Goal: Transaction & Acquisition: Download file/media

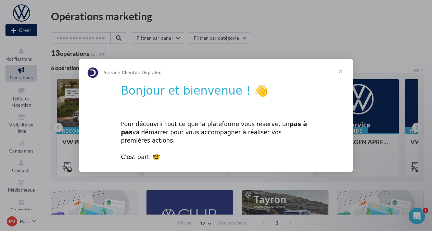
click at [342, 74] on span "Fermer" at bounding box center [340, 71] width 25 height 25
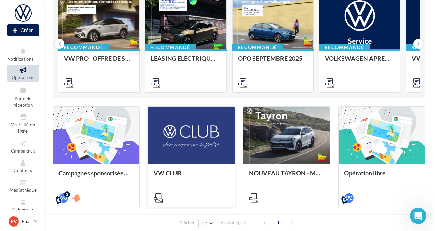
scroll to position [205, 0]
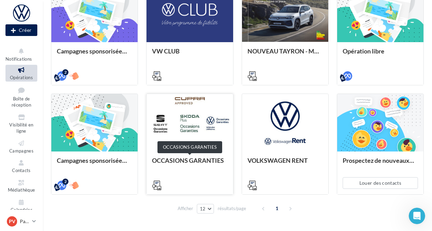
click at [191, 159] on div "OCCASIONS GARANTIES" at bounding box center [189, 164] width 75 height 14
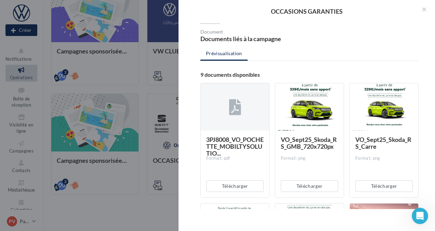
scroll to position [0, 0]
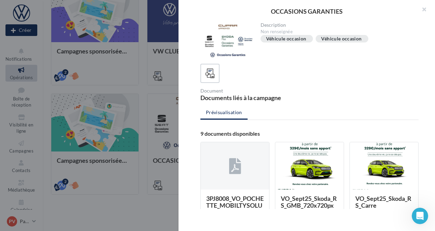
click at [240, 173] on icon at bounding box center [235, 166] width 12 height 16
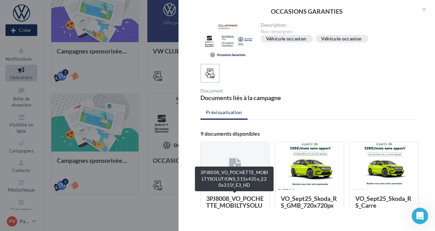
click at [243, 203] on span "3PJ8008_VO_POCHETTE_MOBILTYSOLUTIO..." at bounding box center [234, 204] width 57 height 21
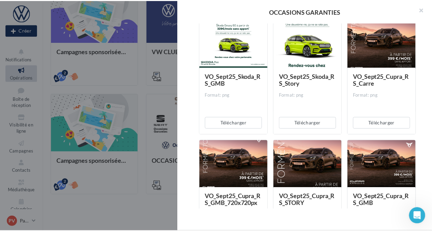
scroll to position [196, 0]
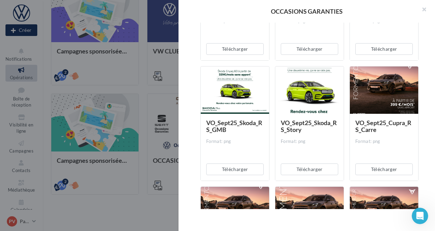
click at [84, 149] on div at bounding box center [217, 115] width 435 height 231
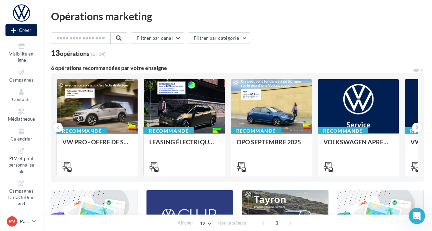
scroll to position [72, 0]
click at [22, 165] on span "PLV et print personnalisable" at bounding box center [22, 163] width 26 height 20
click at [27, 119] on span "Médiathèque" at bounding box center [21, 118] width 27 height 5
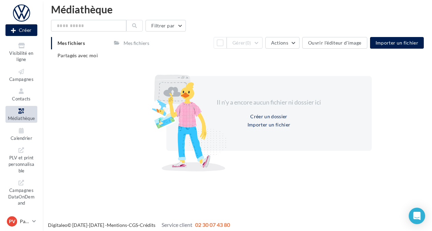
scroll to position [11, 0]
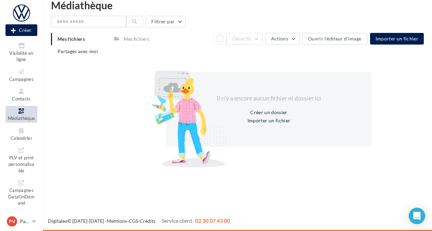
click at [24, 115] on link "Médiathèque" at bounding box center [21, 114] width 32 height 17
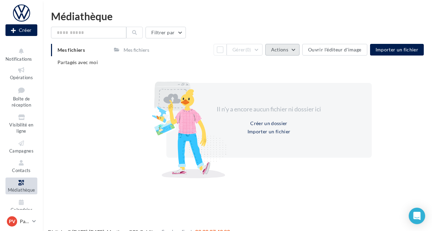
click at [297, 50] on button "Actions" at bounding box center [282, 50] width 34 height 12
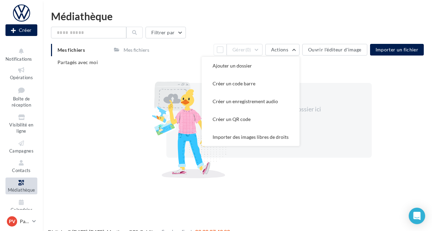
click at [328, 12] on div "Médiathèque" at bounding box center [237, 16] width 373 height 10
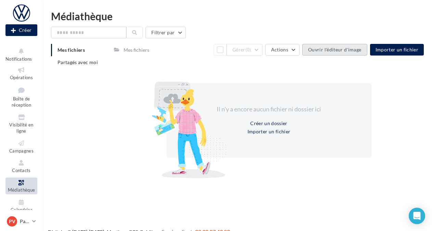
click at [344, 53] on button "Ouvrir l'éditeur d'image" at bounding box center [334, 50] width 65 height 12
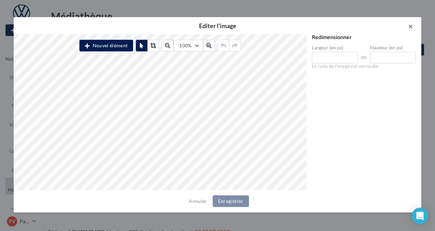
click at [410, 27] on button "button" at bounding box center [407, 27] width 27 height 21
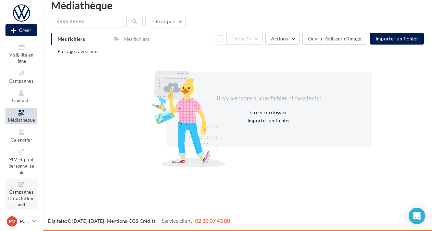
scroll to position [72, 0]
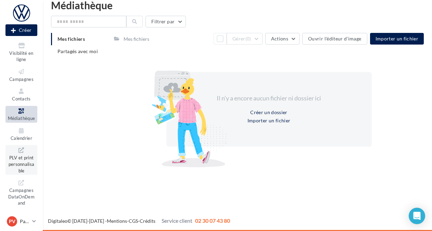
click at [18, 157] on span "PLV et print personnalisable" at bounding box center [22, 163] width 26 height 20
click at [18, 107] on icon at bounding box center [22, 111] width 28 height 8
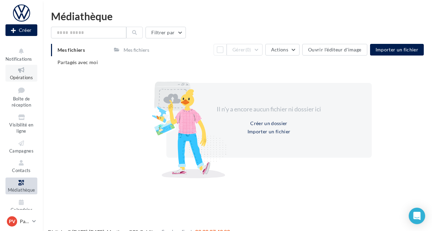
click at [29, 77] on span "Opérations" at bounding box center [21, 77] width 23 height 5
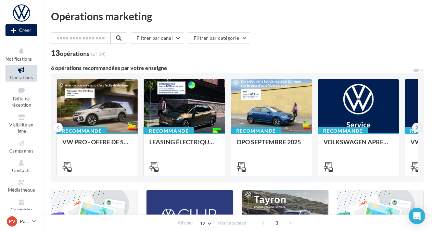
click at [418, 127] on icon at bounding box center [417, 127] width 3 height 7
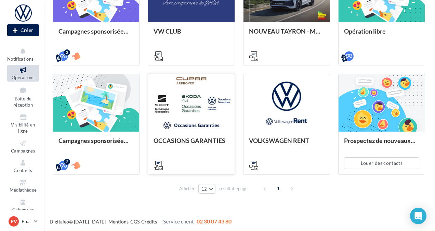
scroll to position [226, 0]
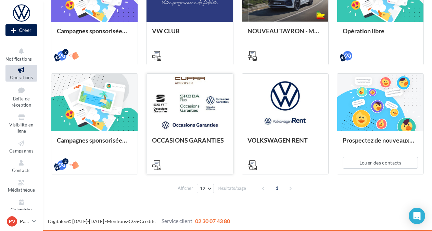
click at [189, 118] on div at bounding box center [189, 103] width 86 height 58
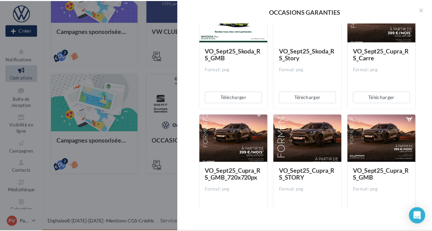
scroll to position [230, 0]
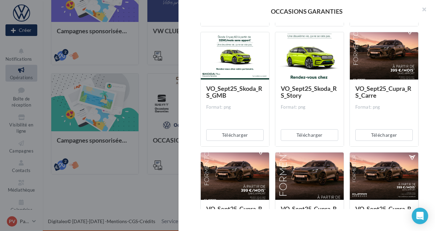
click at [51, 202] on div "OCCASIONS GARANTIES Description Non renseignée Véhicule occasion Véhicule occas…" at bounding box center [239, 202] width 376 height 0
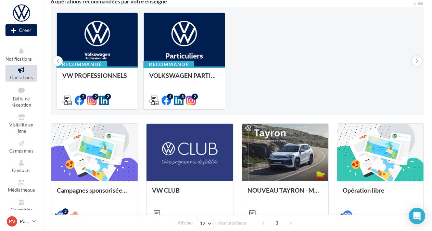
scroll to position [0, 0]
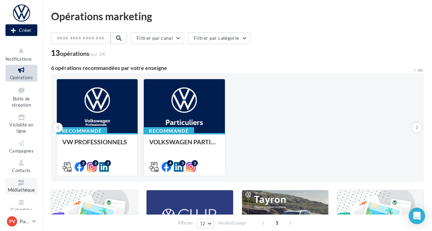
click at [27, 184] on icon at bounding box center [22, 183] width 28 height 8
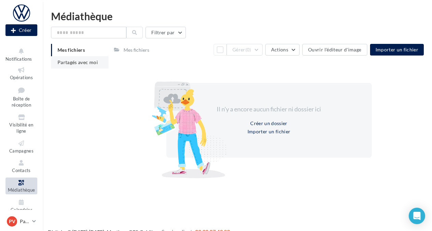
click at [83, 60] on span "Partagés avec moi" at bounding box center [77, 62] width 40 height 6
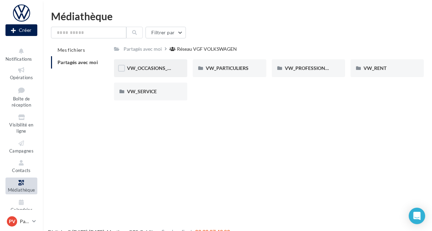
click at [179, 68] on div "VW_OCCASIONS_GARANTIES" at bounding box center [150, 68] width 73 height 18
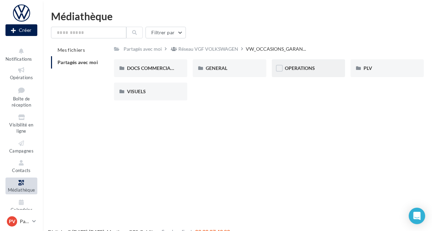
click at [320, 65] on div "OPERATIONS" at bounding box center [308, 68] width 47 height 7
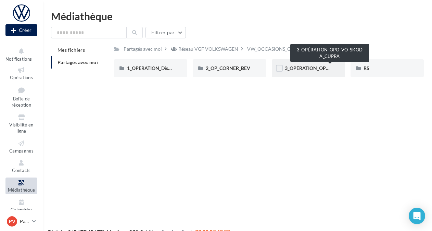
click at [298, 66] on span "3_OPÉRATION_OPO_VO_SKODA_CUPRA" at bounding box center [330, 68] width 91 height 6
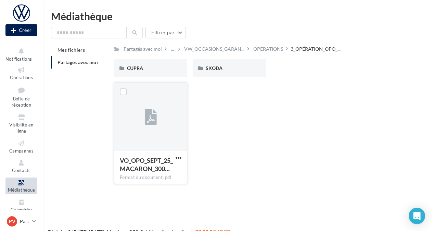
click at [147, 116] on icon at bounding box center [151, 118] width 12 height 16
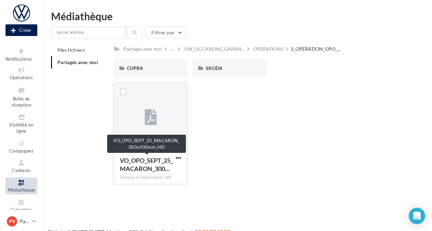
click at [154, 160] on span "VO_OPO_SEPT_25_MACARON_300…" at bounding box center [146, 164] width 53 height 16
click at [154, 171] on span "VO_OPO_SEPT_25_MACARON_300…" at bounding box center [146, 164] width 53 height 16
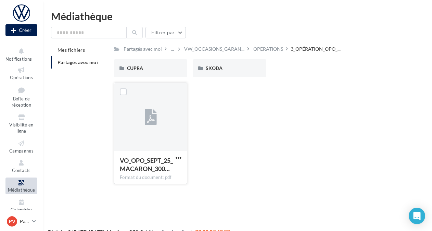
click at [155, 180] on div "Format du document: pdf" at bounding box center [151, 177] width 62 height 6
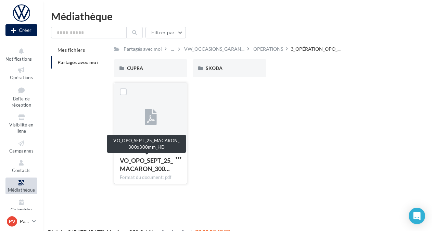
click at [151, 163] on span "VO_OPO_SEPT_25_MACARON_300…" at bounding box center [146, 164] width 53 height 16
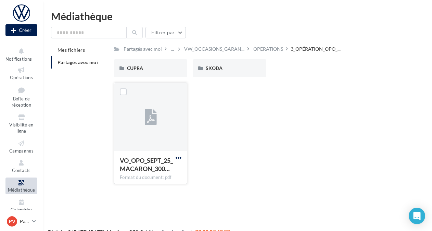
click at [179, 158] on span "button" at bounding box center [179, 158] width 6 height 6
click at [161, 173] on button "Télécharger" at bounding box center [148, 171] width 68 height 18
